Goal: Find specific page/section: Find specific page/section

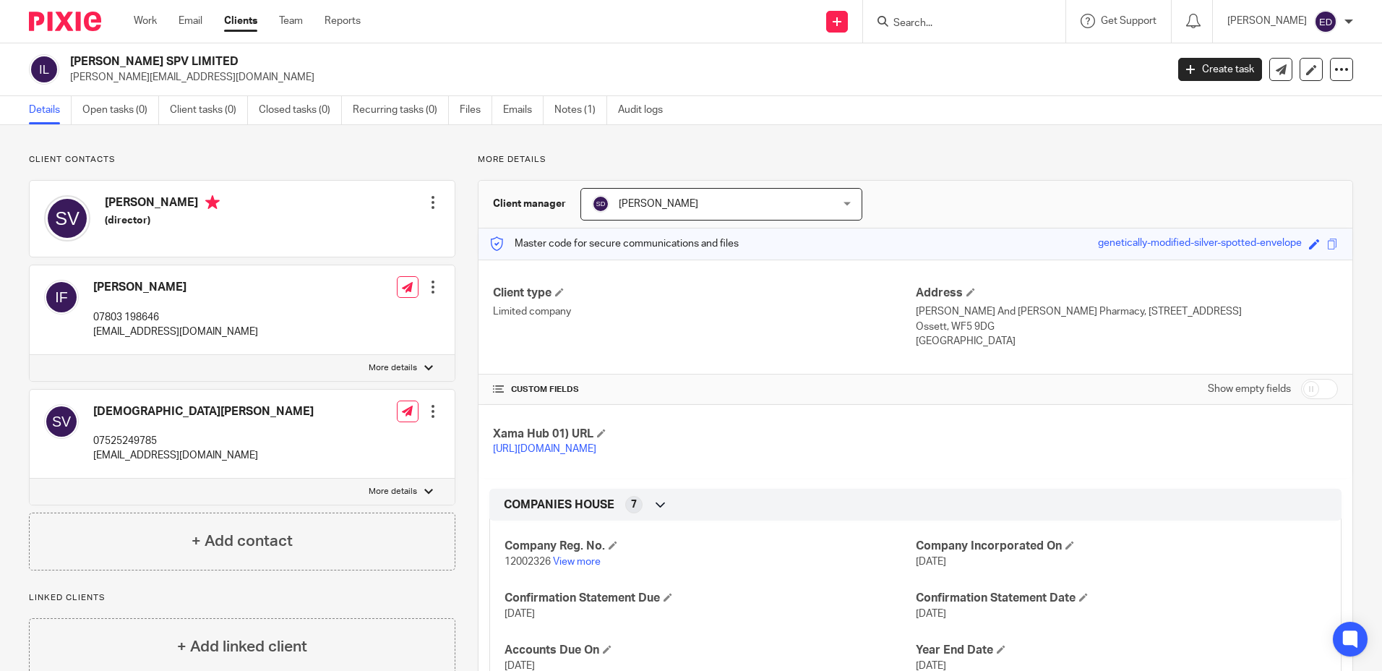
click at [964, 21] on input "Search" at bounding box center [957, 23] width 130 height 13
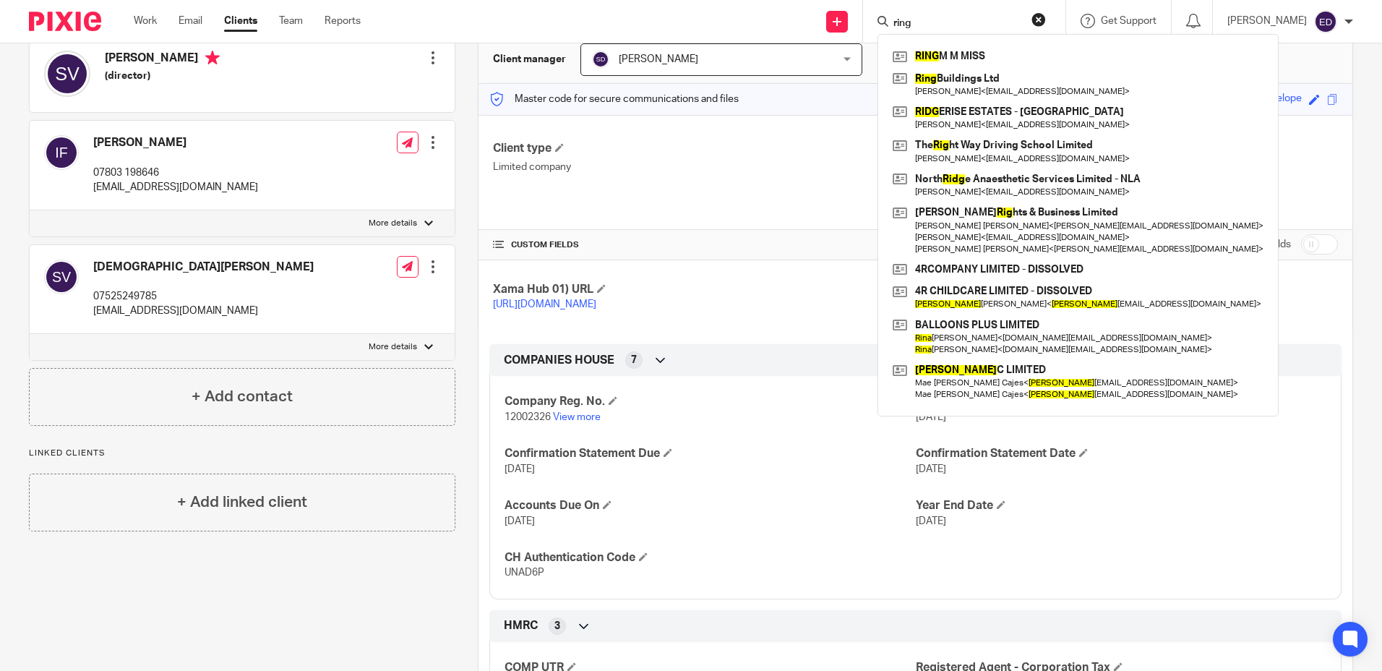
drag, startPoint x: 955, startPoint y: 22, endPoint x: 917, endPoint y: 22, distance: 38.3
click at [917, 22] on div "ring" at bounding box center [961, 21] width 168 height 18
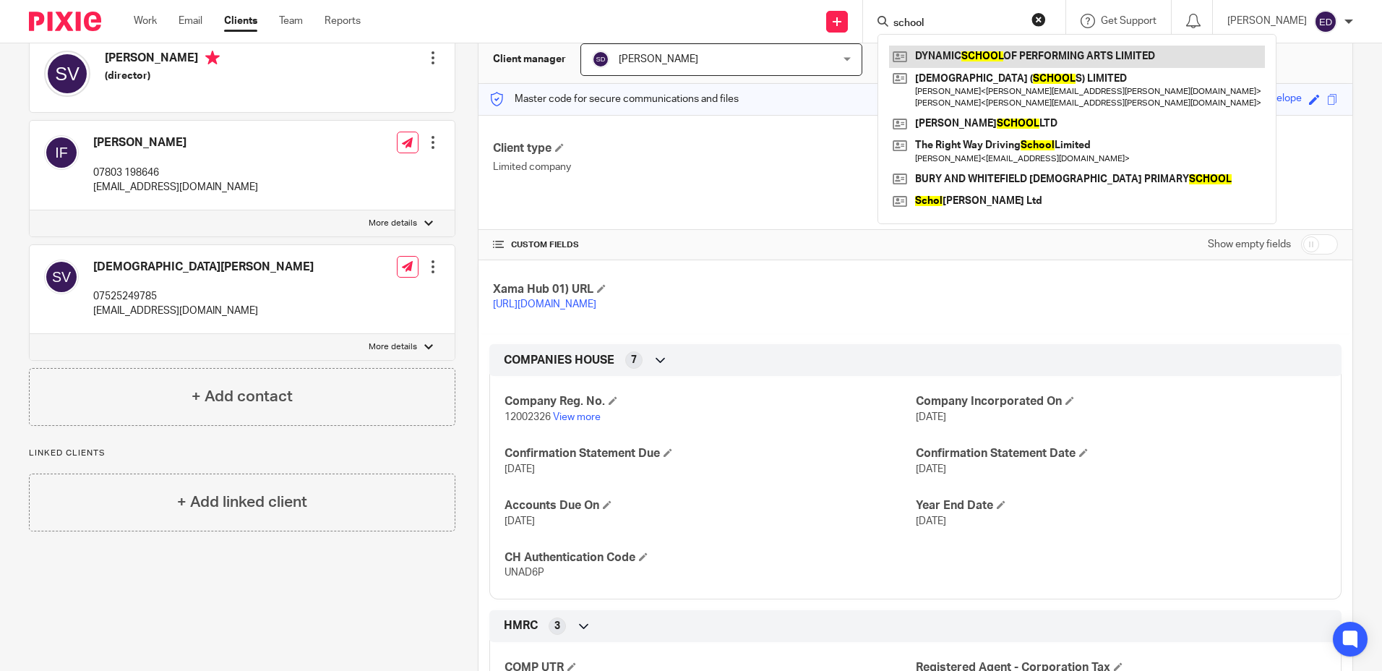
type input "school"
click at [1075, 59] on link at bounding box center [1077, 57] width 376 height 22
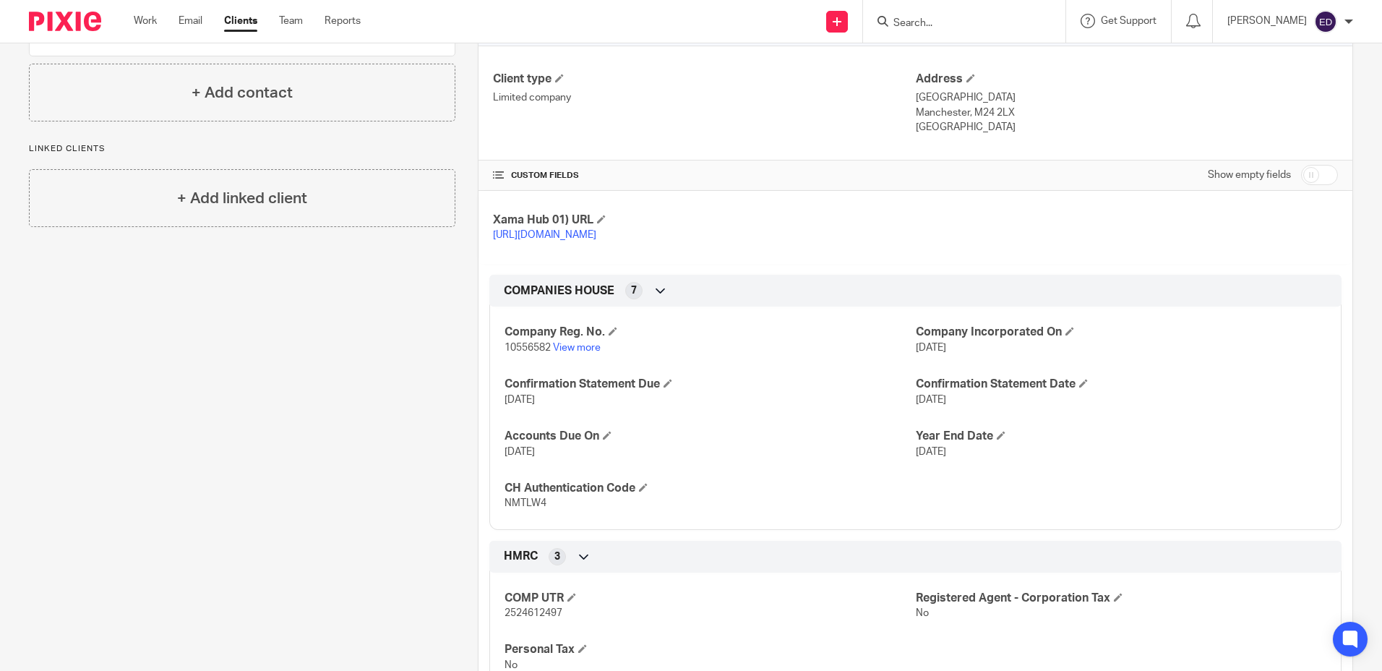
scroll to position [217, 0]
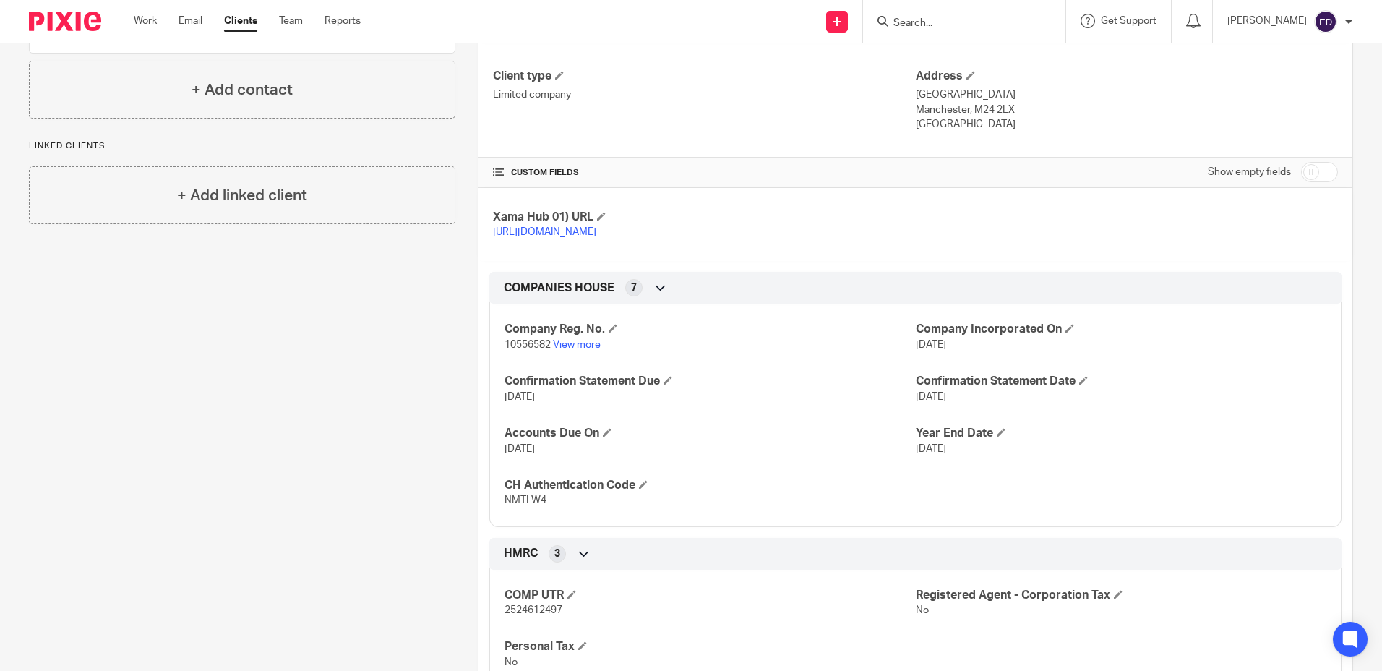
click at [957, 11] on div at bounding box center [964, 21] width 202 height 43
click at [968, 19] on input "Search" at bounding box center [957, 23] width 130 height 13
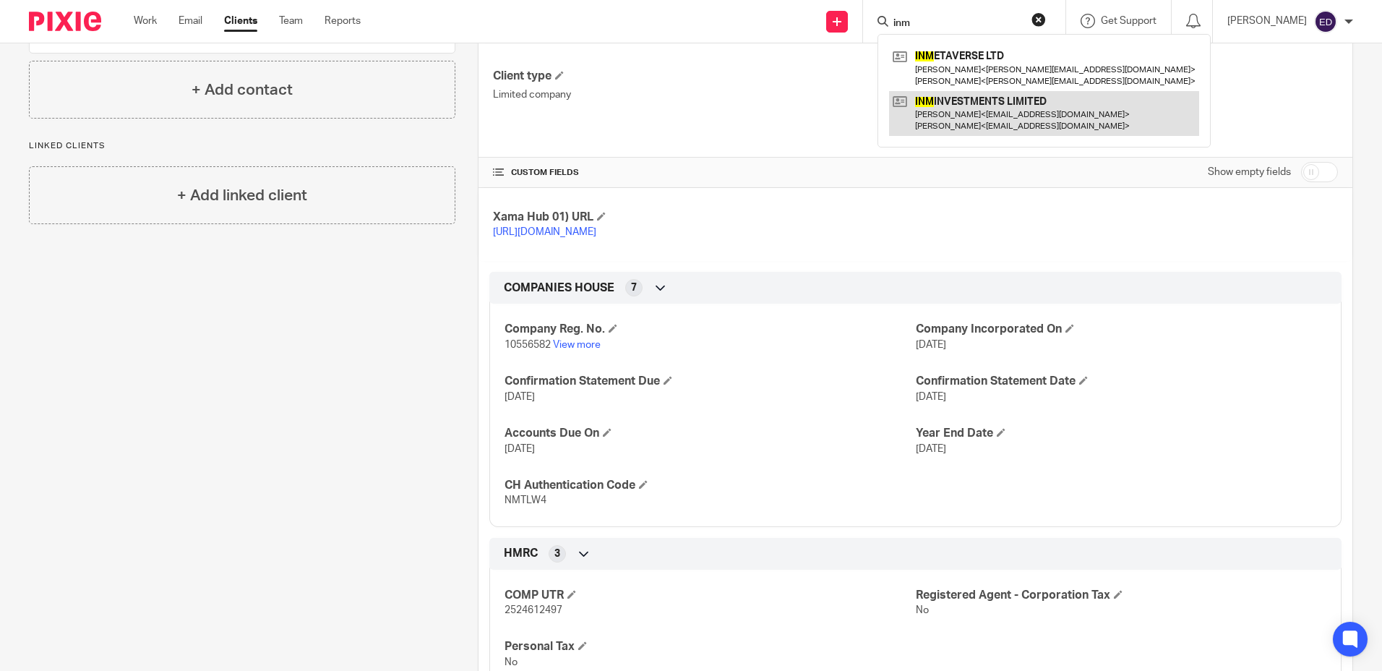
type input "inm"
click at [978, 103] on link at bounding box center [1044, 113] width 310 height 45
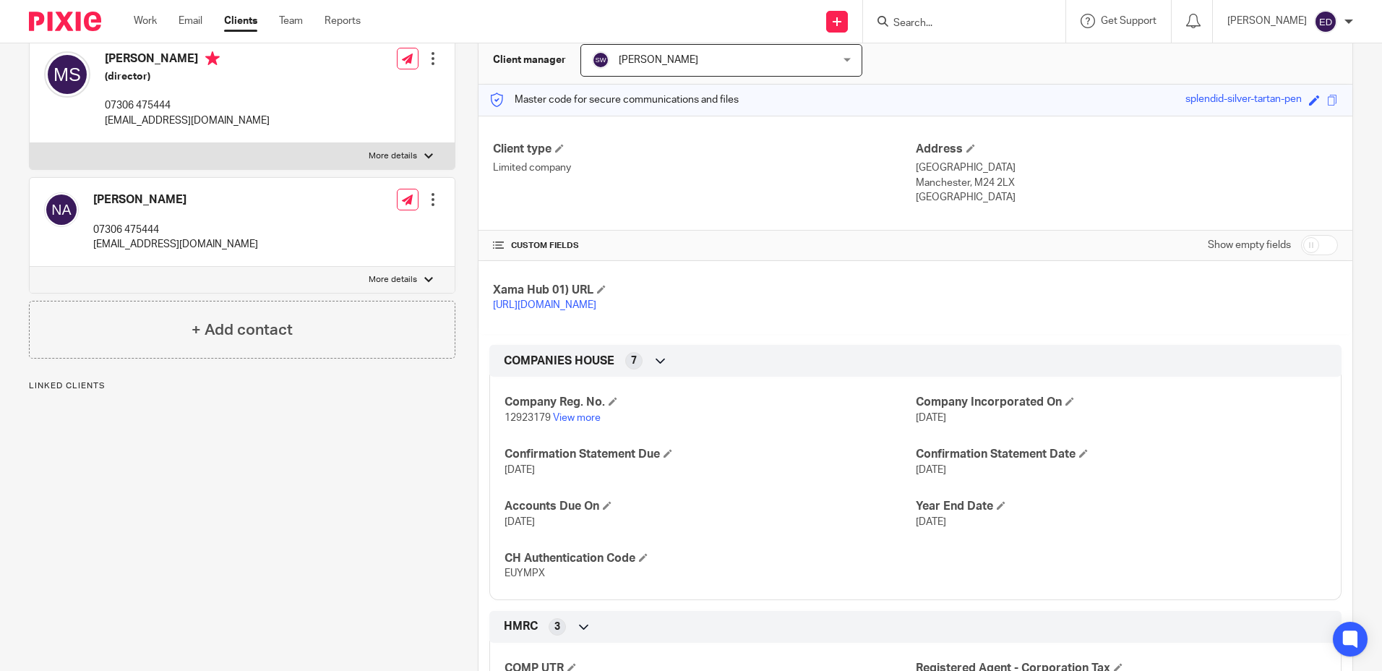
scroll to position [145, 0]
click at [652, 170] on p "Limited company" at bounding box center [704, 167] width 422 height 14
